Goal: Task Accomplishment & Management: Use online tool/utility

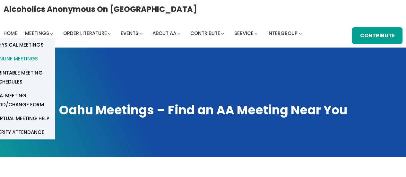
click at [33, 58] on span "Online Meetings" at bounding box center [17, 58] width 42 height 9
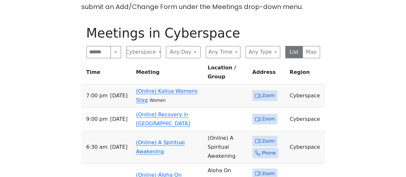
scroll to position [289, 0]
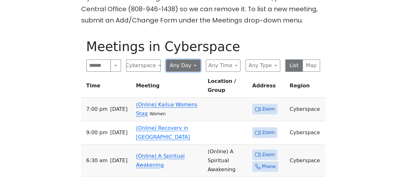
click at [191, 59] on button "Any Day" at bounding box center [183, 65] width 35 height 12
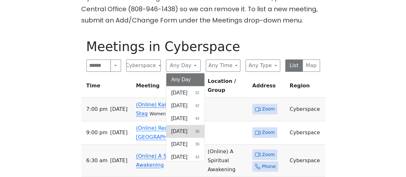
click at [183, 127] on span "[DATE]" at bounding box center [179, 131] width 16 height 8
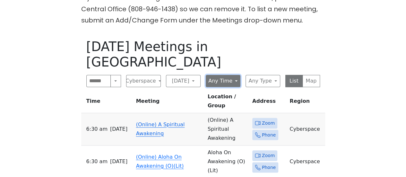
click at [226, 75] on button "Any Time" at bounding box center [222, 81] width 35 height 12
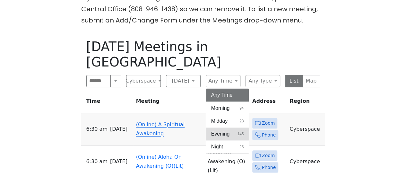
click at [221, 130] on span "Evening" at bounding box center [220, 134] width 19 height 8
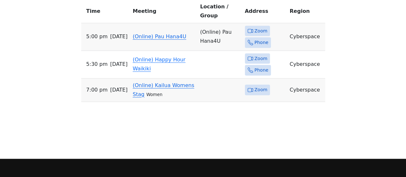
scroll to position [373, 0]
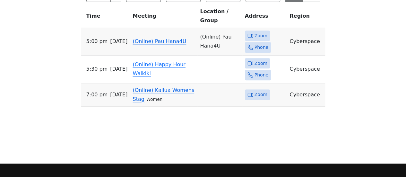
click at [259, 90] on span "Zoom" at bounding box center [260, 94] width 13 height 8
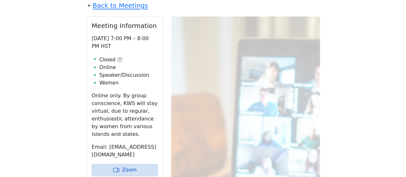
scroll to position [375, 0]
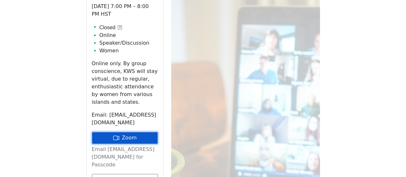
click at [137, 131] on link "Zoom" at bounding box center [125, 137] width 66 height 12
